Goal: Find specific page/section: Find specific page/section

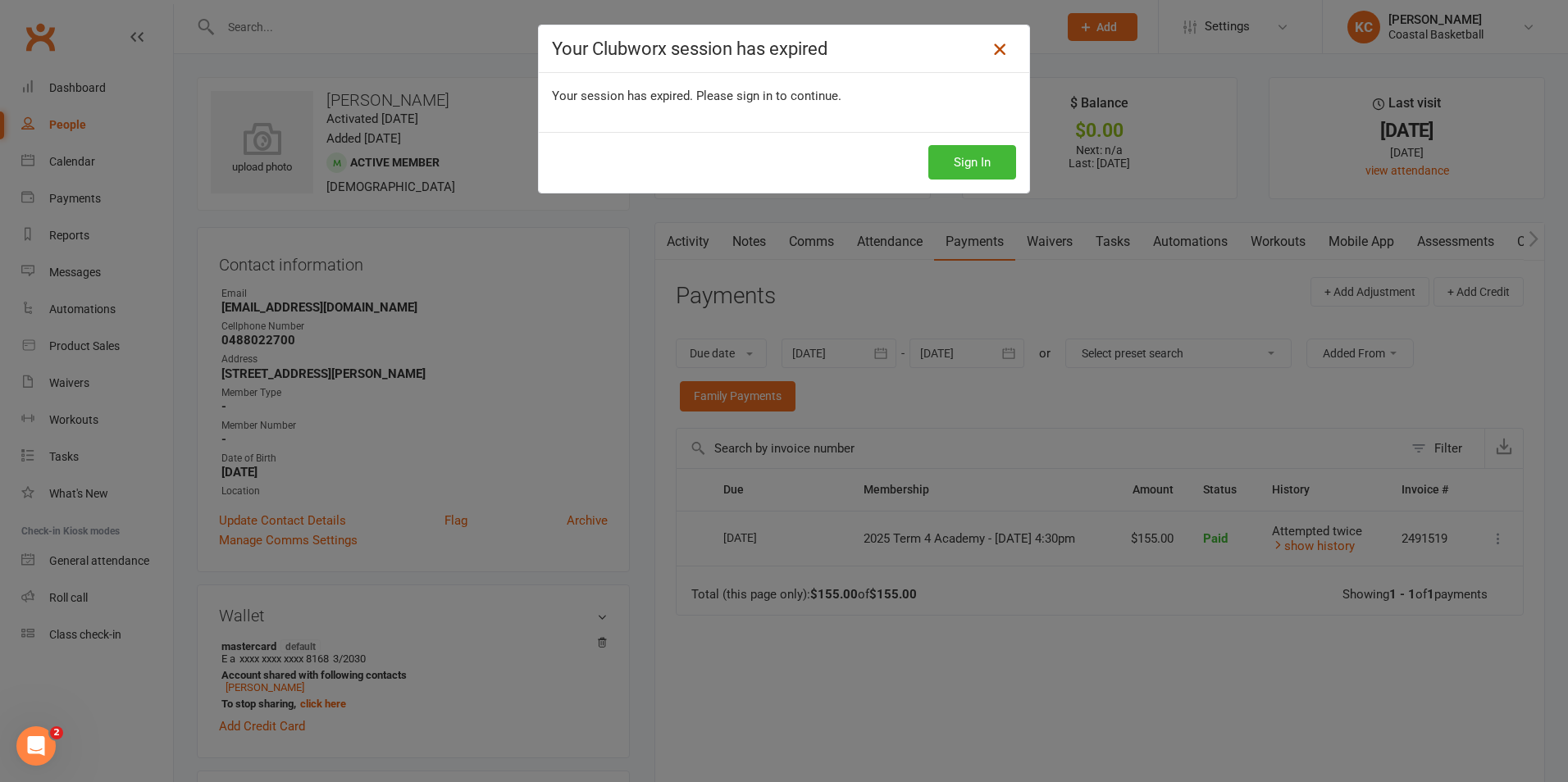
click at [998, 56] on icon at bounding box center [999, 49] width 19 height 19
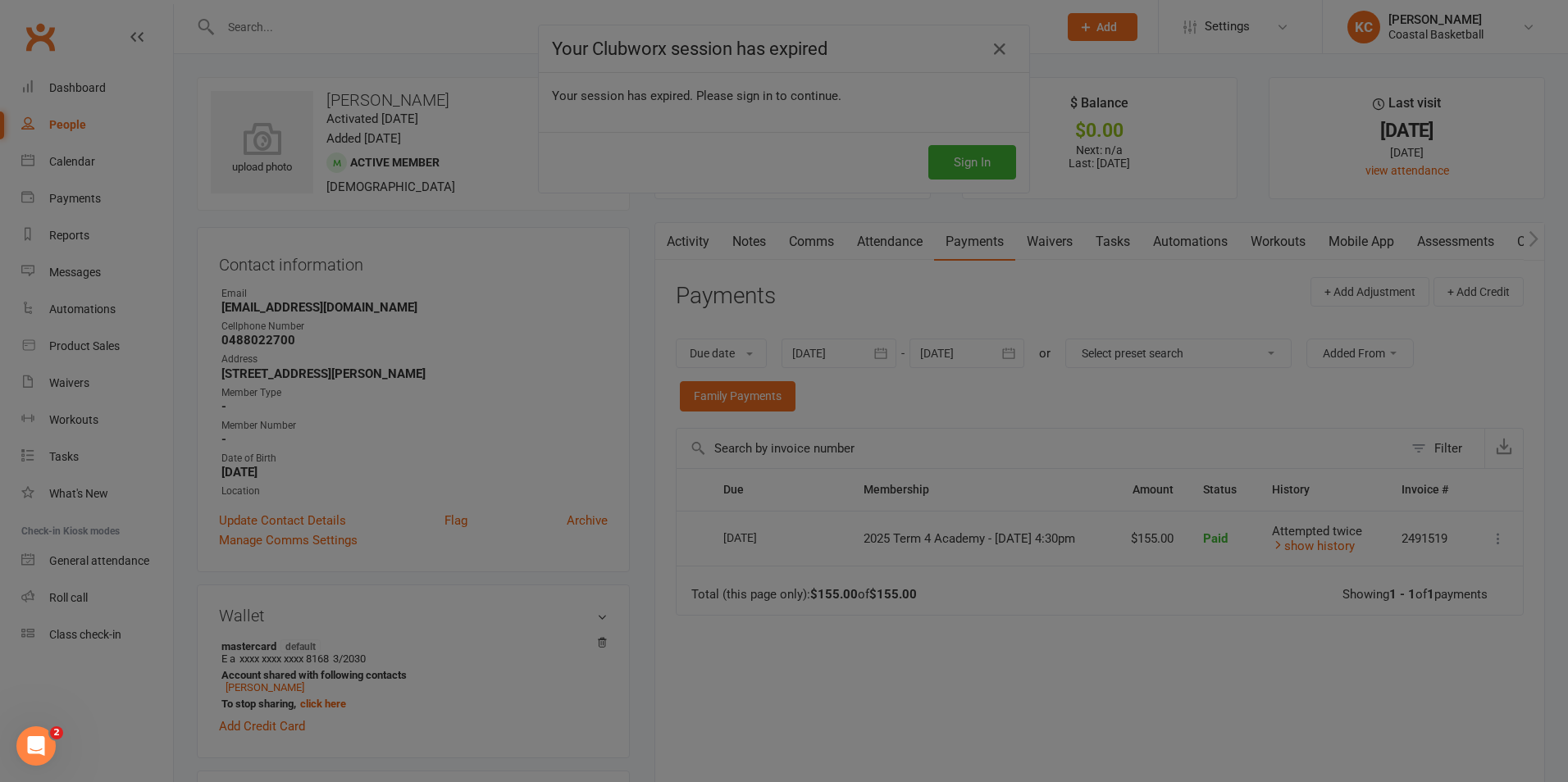
click at [264, 18] on div at bounding box center [784, 391] width 1568 height 782
drag, startPoint x: 264, startPoint y: 18, endPoint x: 749, endPoint y: 18, distance: 485.0
click at [778, 12] on div at bounding box center [784, 391] width 1568 height 782
drag, startPoint x: 988, startPoint y: 39, endPoint x: 998, endPoint y: 49, distance: 14.1
click at [990, 40] on div at bounding box center [784, 391] width 1568 height 782
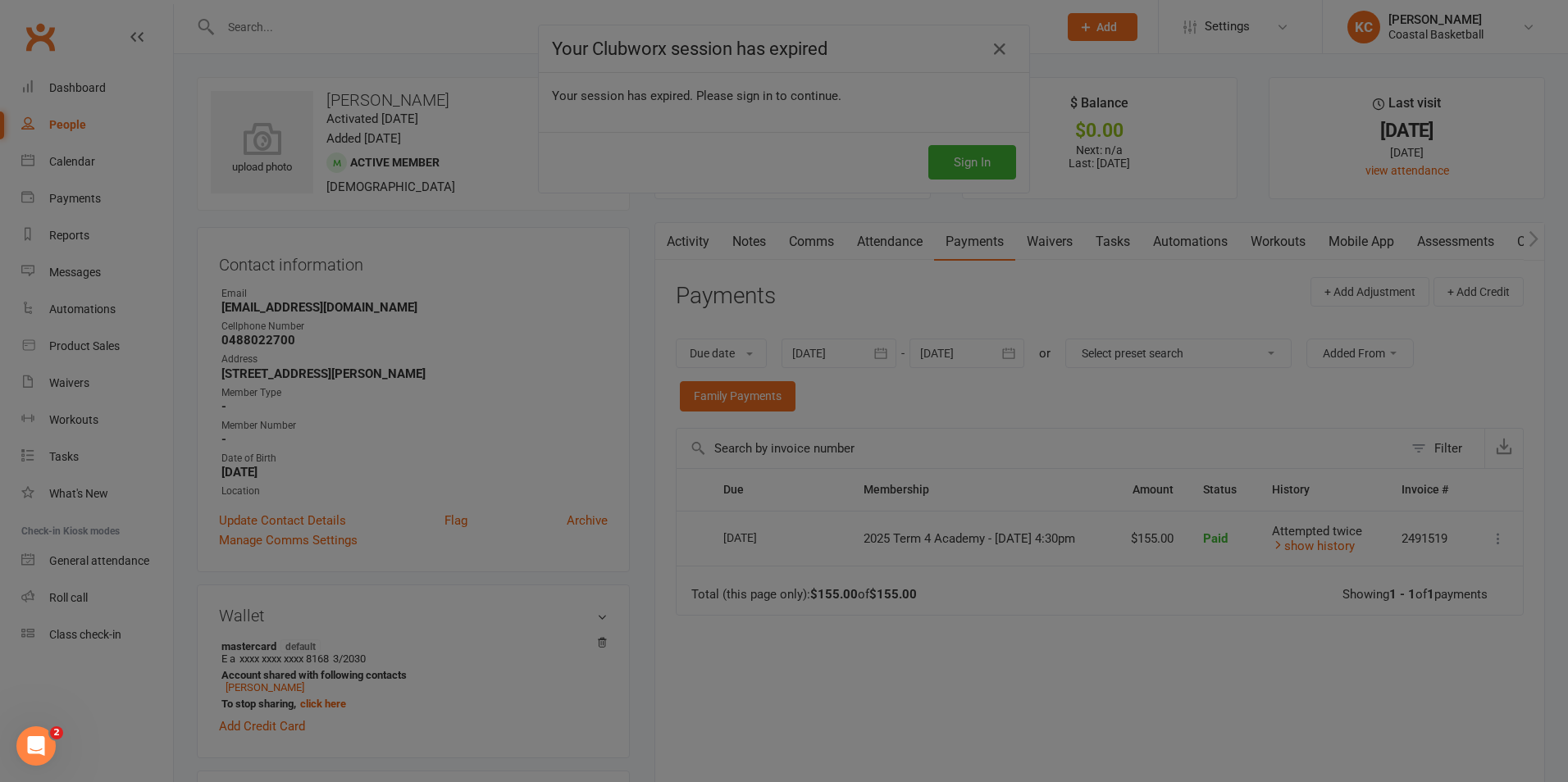
click at [1000, 51] on div at bounding box center [784, 391] width 1568 height 782
click at [305, 55] on div at bounding box center [784, 391] width 1568 height 782
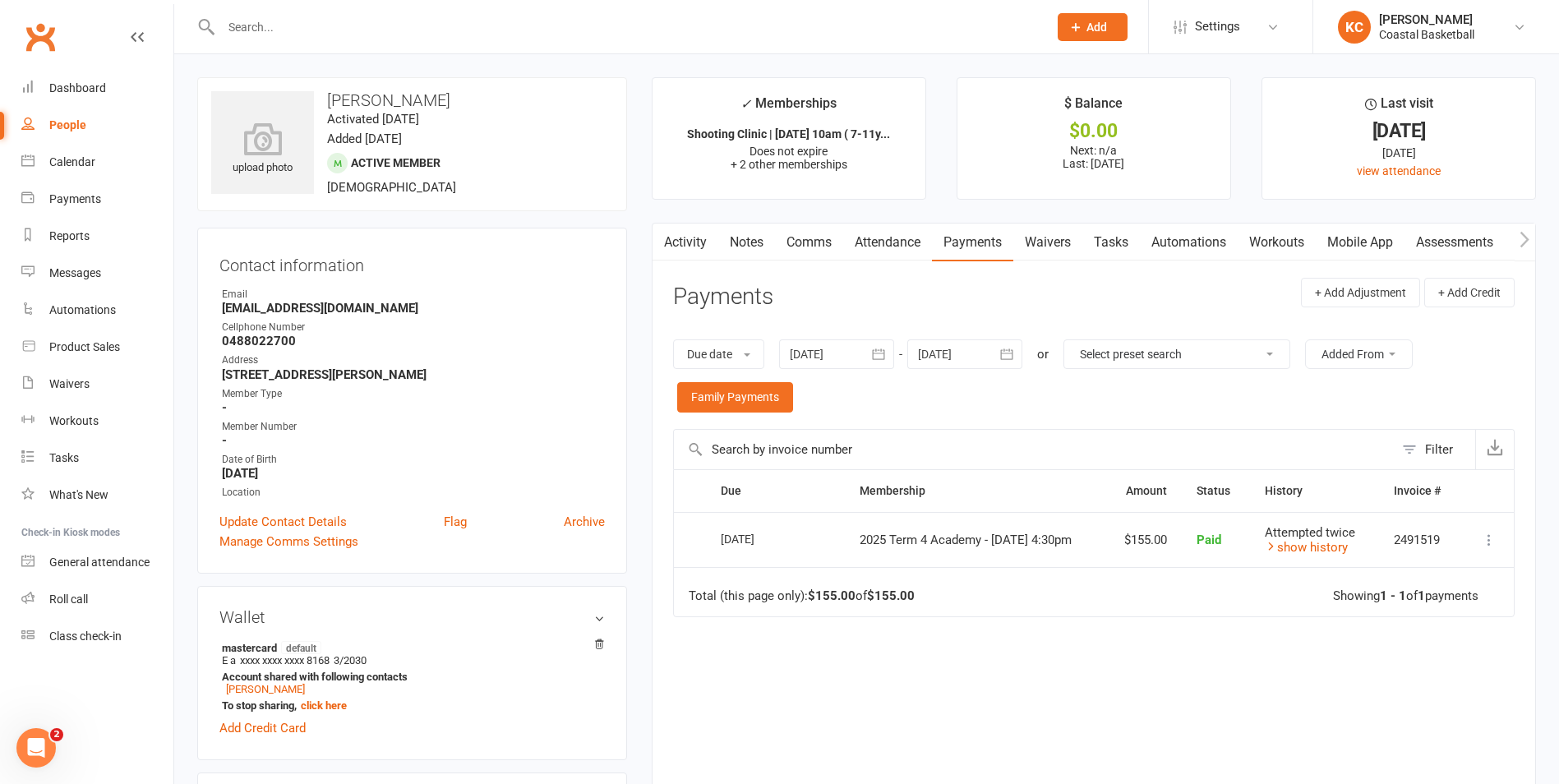
click at [262, 43] on div at bounding box center [616, 26] width 839 height 53
click at [251, 35] on input "text" at bounding box center [626, 27] width 820 height 23
paste input "[EMAIL_ADDRESS][DOMAIN_NAME]"
type input "[EMAIL_ADDRESS][DOMAIN_NAME]"
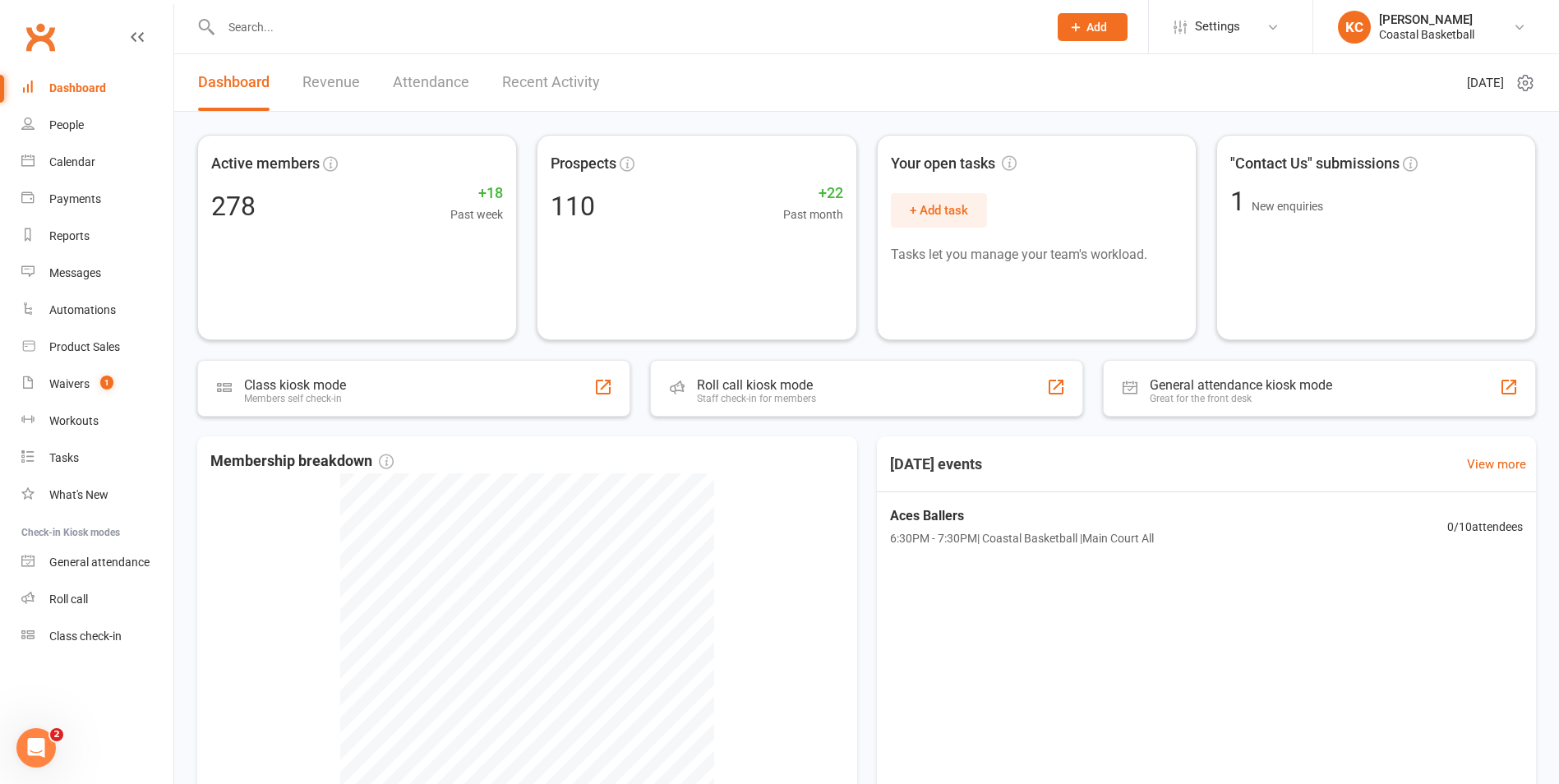
click at [307, 16] on input "text" at bounding box center [626, 27] width 820 height 23
paste input "[EMAIL_ADDRESS][DOMAIN_NAME]"
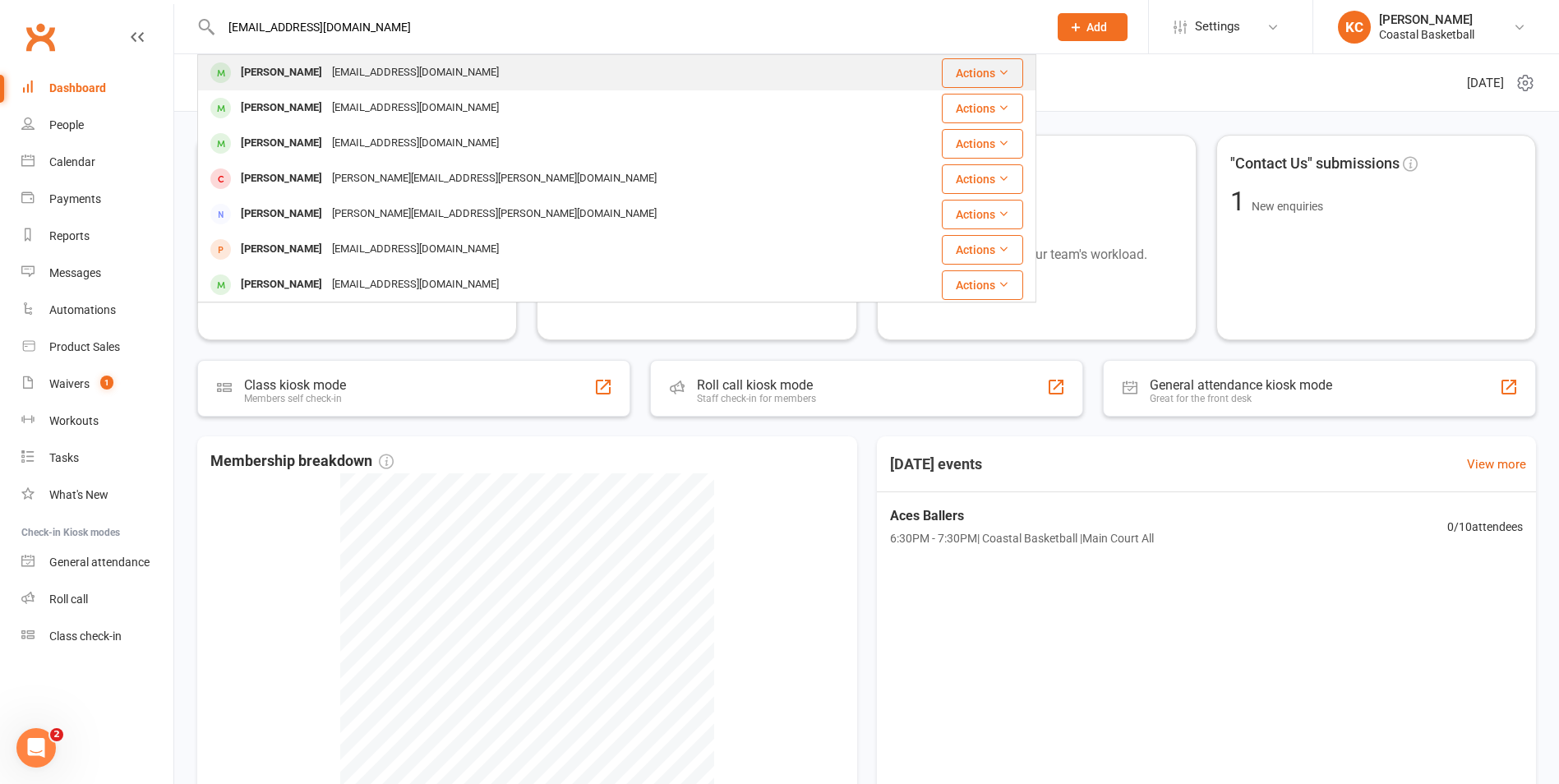
type input "[EMAIL_ADDRESS][DOMAIN_NAME]"
click at [422, 60] on div "Hayley Panzich hayley.panzich@gmail.com" at bounding box center [547, 72] width 696 height 34
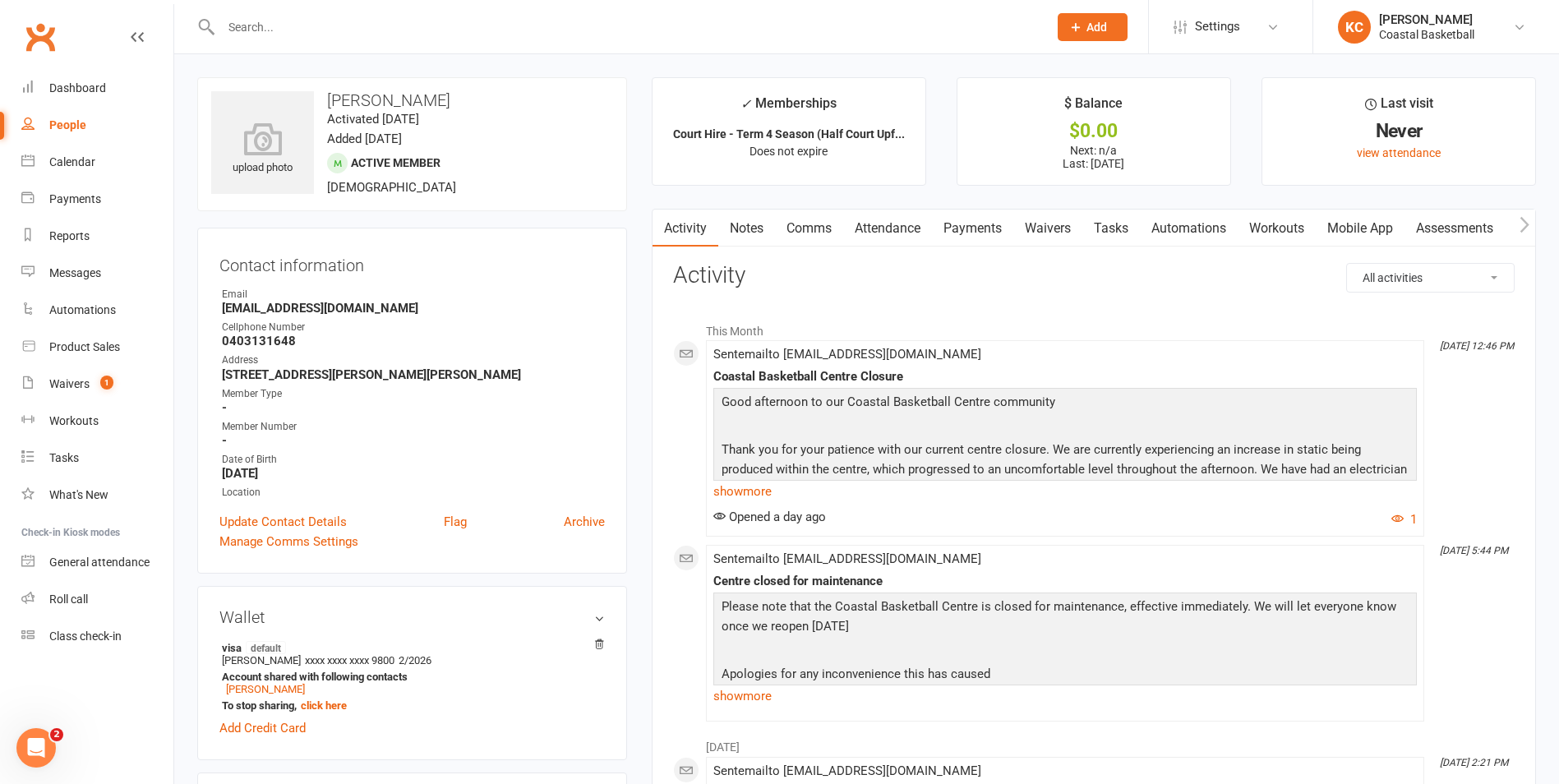
click at [943, 237] on link "Payments" at bounding box center [972, 228] width 81 height 38
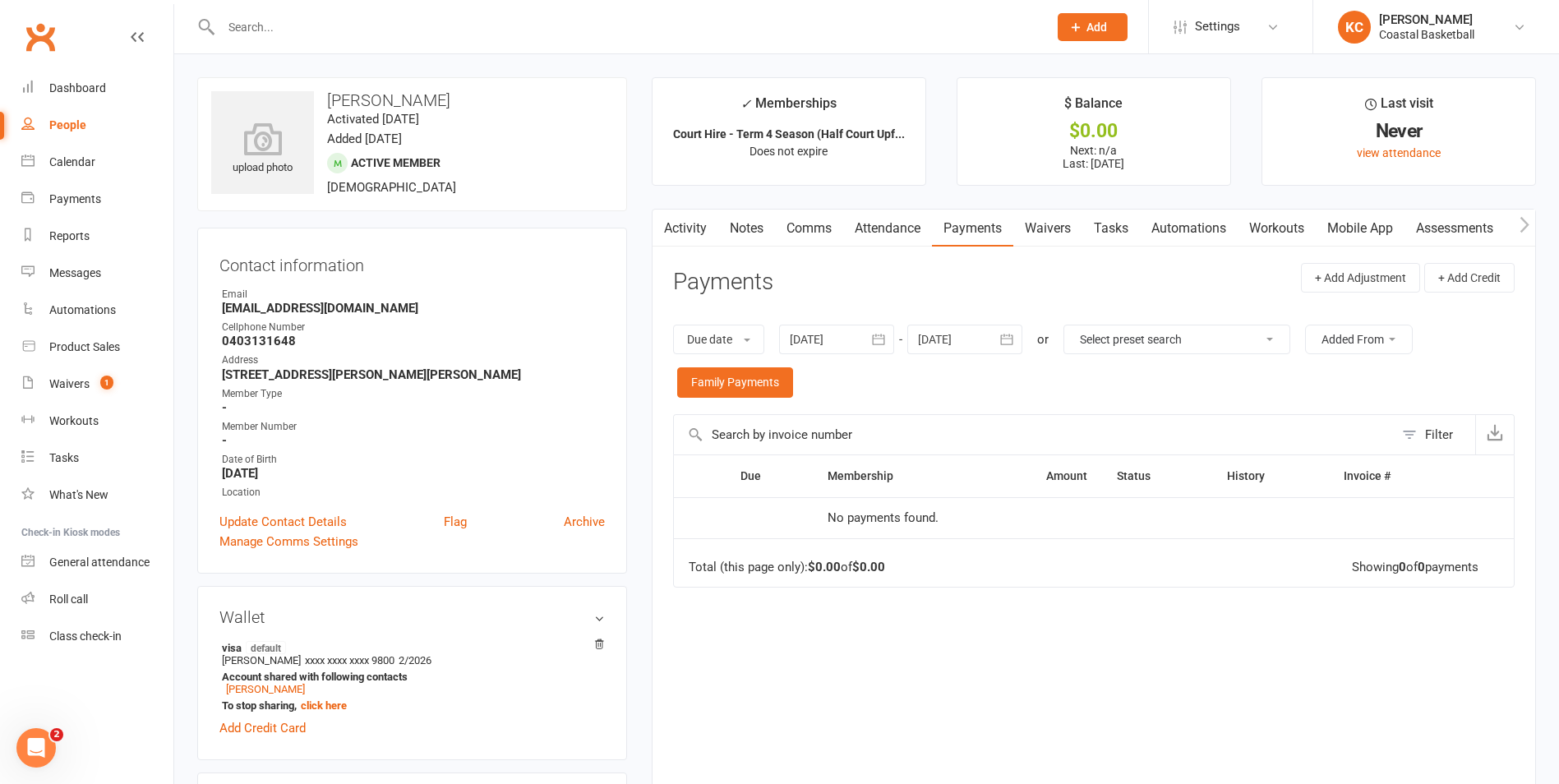
click at [724, 217] on link "Notes" at bounding box center [746, 228] width 56 height 38
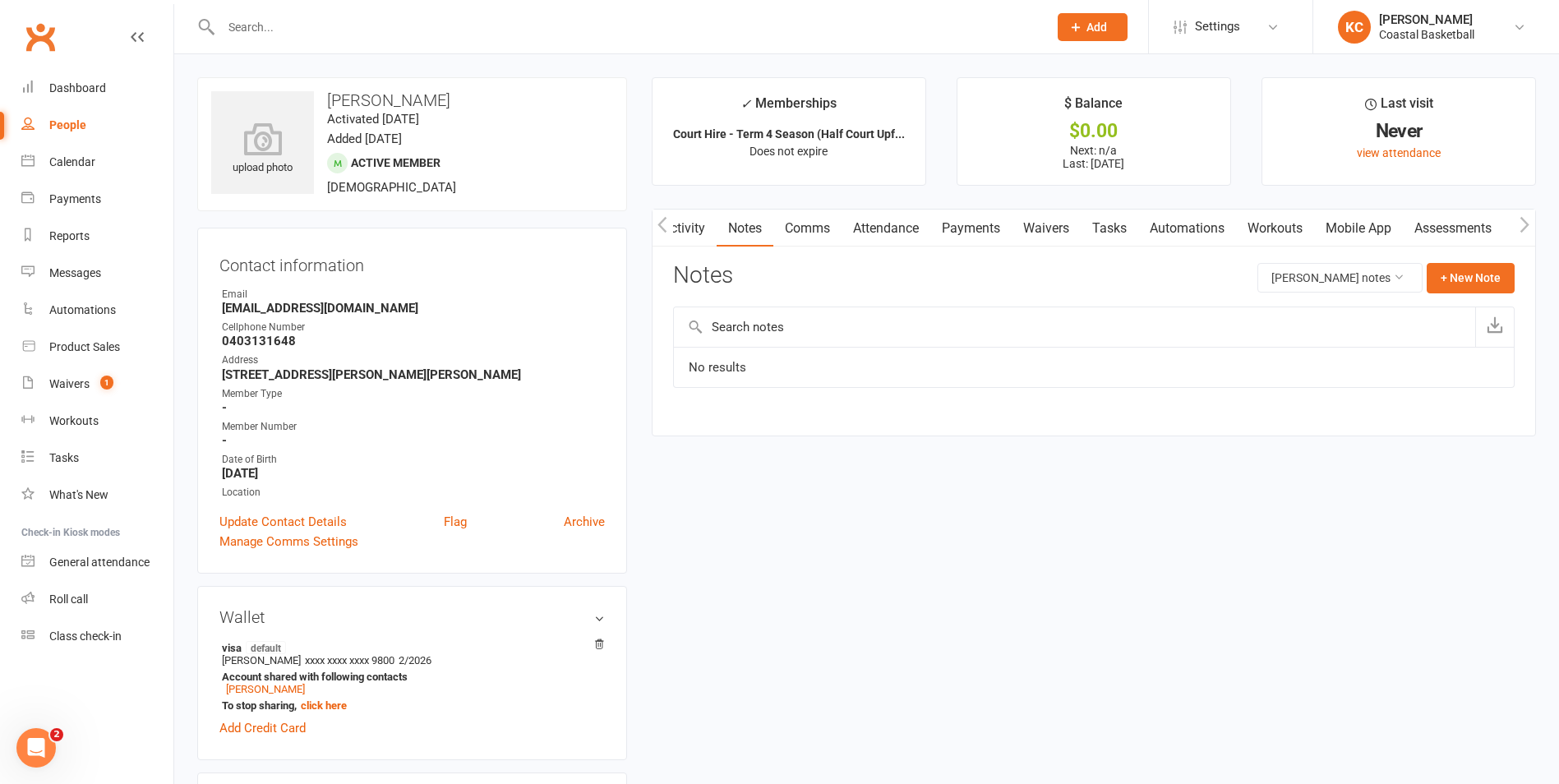
click at [655, 217] on button "button" at bounding box center [663, 228] width 20 height 37
click at [689, 217] on link "Activity" at bounding box center [685, 228] width 66 height 38
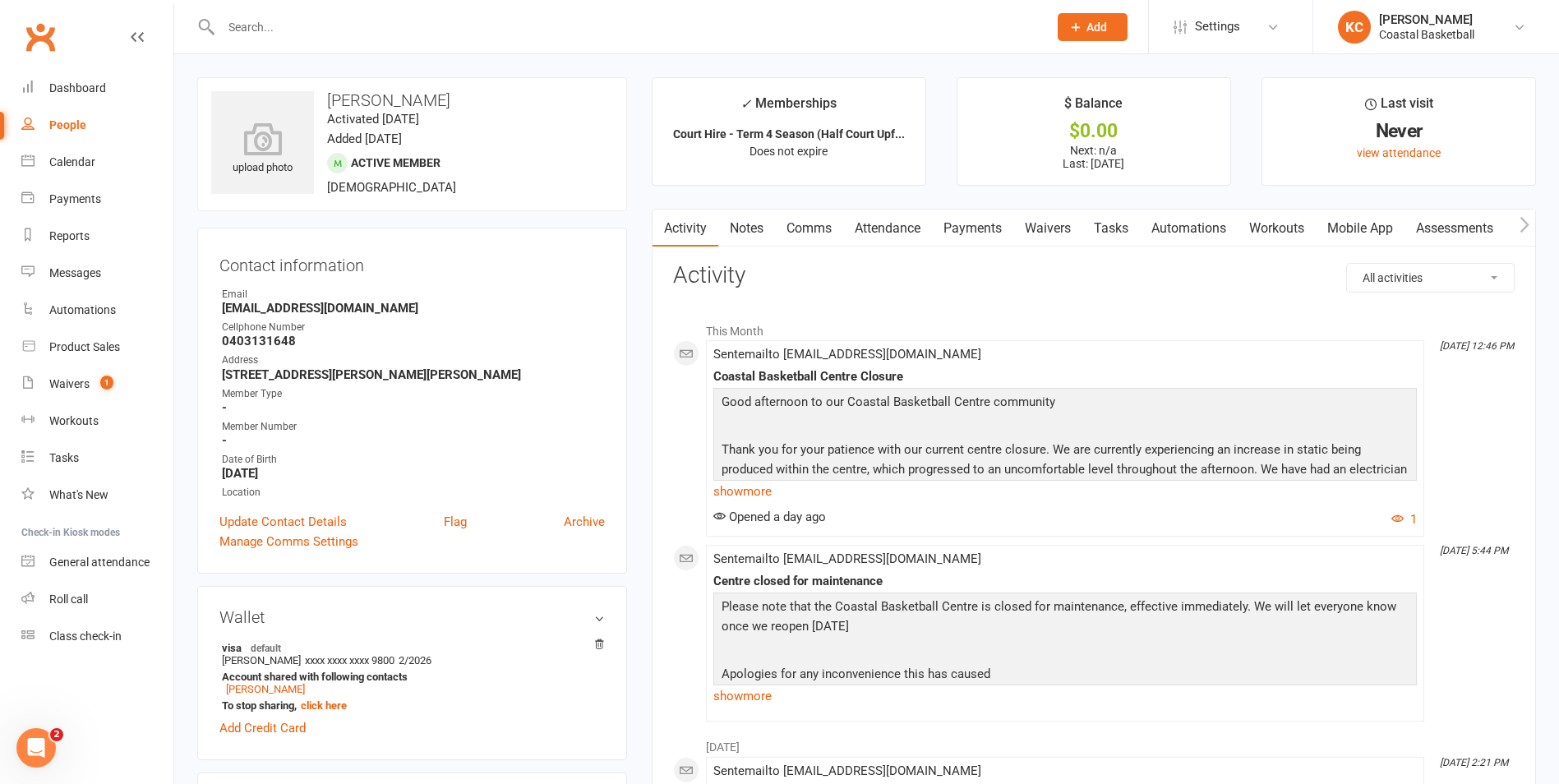
drag, startPoint x: 331, startPoint y: 95, endPoint x: 444, endPoint y: 95, distance: 113.0
click at [444, 95] on h3 "Hayley Panzich" at bounding box center [411, 99] width 402 height 18
copy h3 "Hayley Panzich"
